Goal: Navigation & Orientation: Find specific page/section

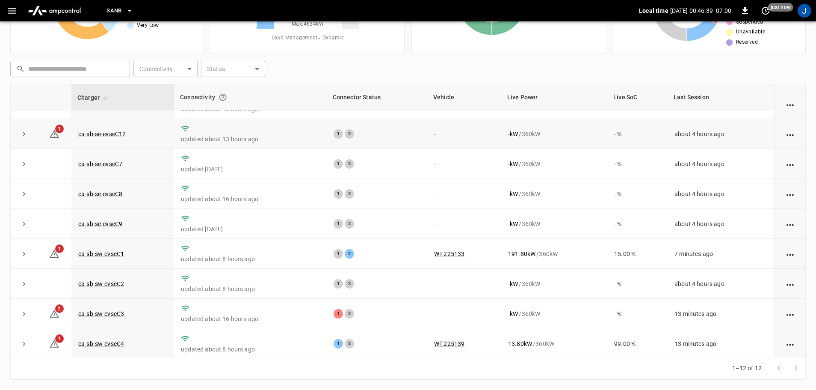
scroll to position [118, 0]
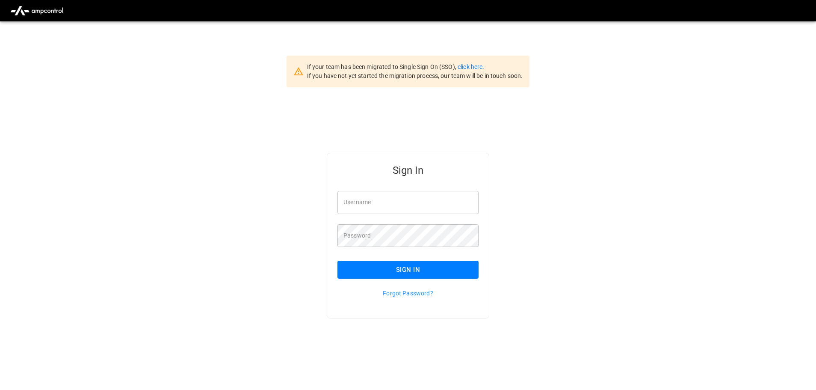
type input "**********"
click at [422, 202] on input "**********" at bounding box center [407, 202] width 141 height 23
click at [404, 269] on button "Sign In" at bounding box center [407, 269] width 141 height 18
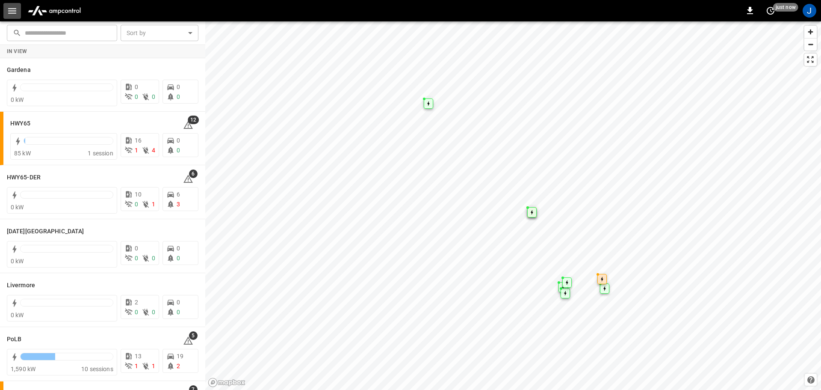
click at [6, 12] on button "button" at bounding box center [12, 11] width 18 height 16
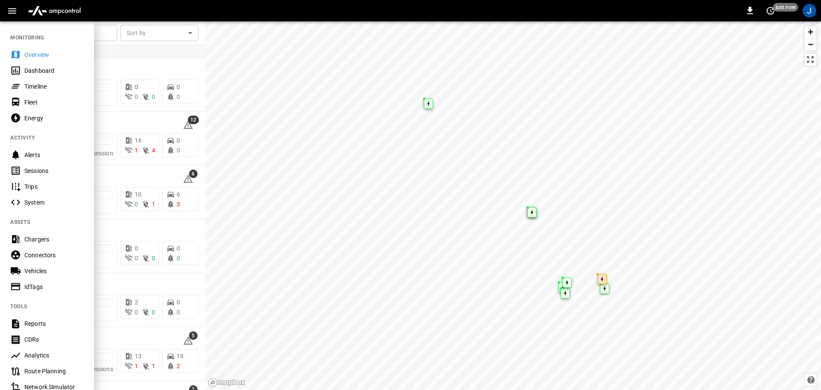
click at [33, 73] on div "Dashboard" at bounding box center [53, 70] width 59 height 9
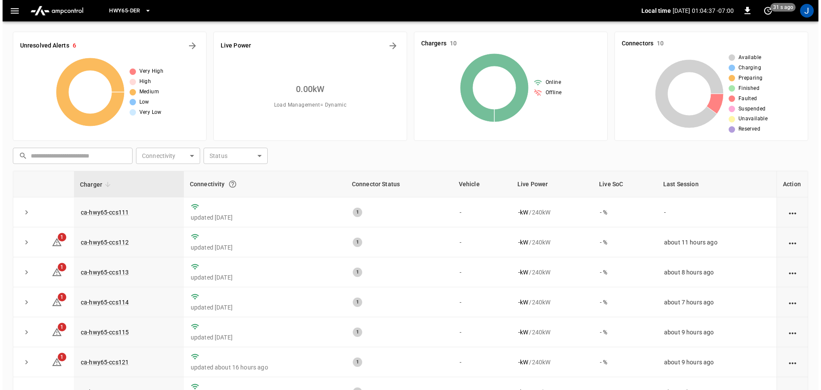
scroll to position [43, 0]
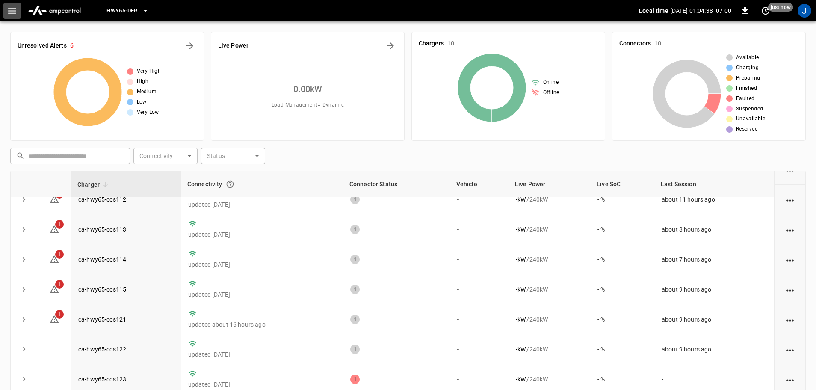
click at [14, 11] on icon "button" at bounding box center [12, 11] width 8 height 6
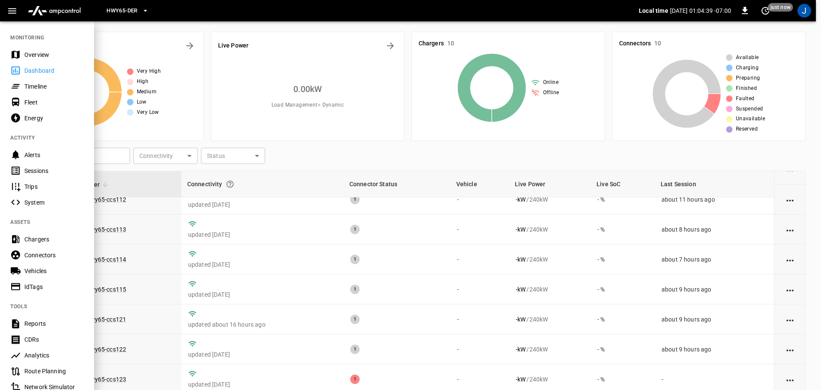
click at [31, 71] on div "Dashboard" at bounding box center [53, 70] width 59 height 9
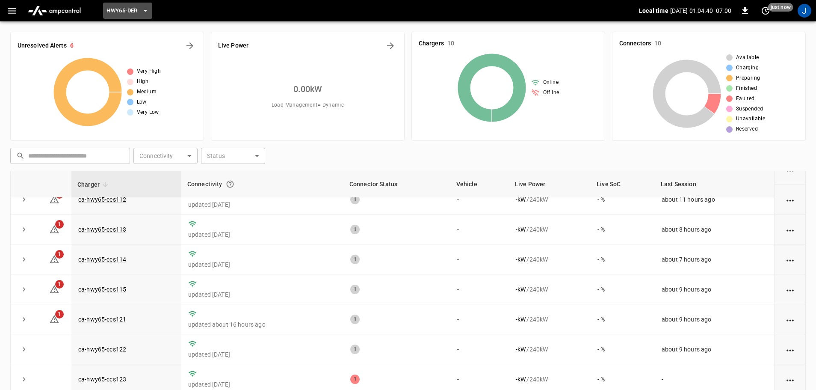
click at [142, 12] on button "HWY65-DER" at bounding box center [127, 11] width 49 height 17
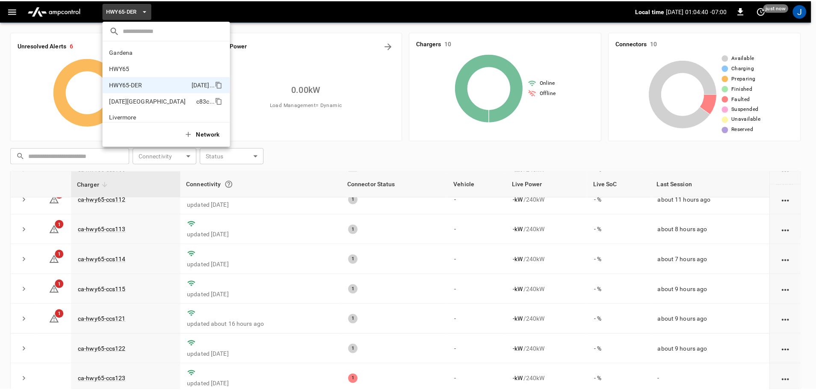
scroll to position [30, 0]
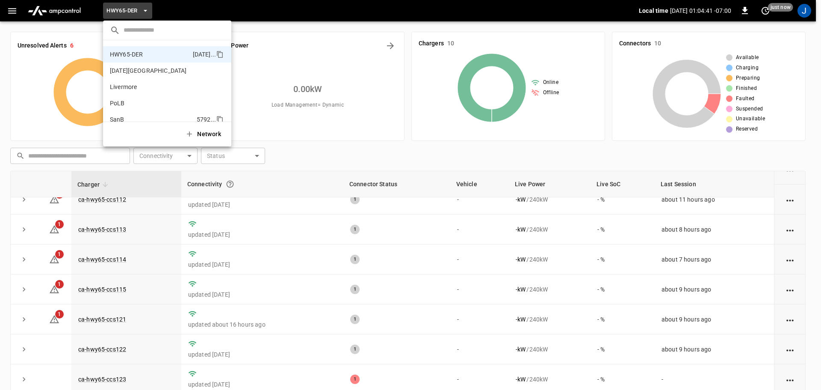
click at [114, 115] on p "SanB" at bounding box center [151, 119] width 83 height 9
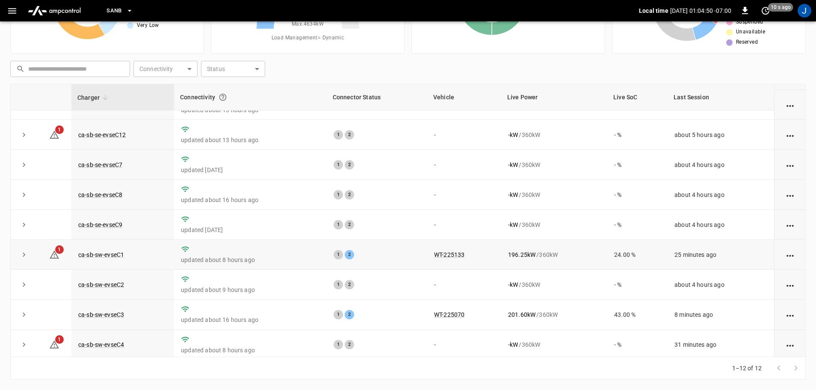
scroll to position [0, 0]
